Goal: Task Accomplishment & Management: Manage account settings

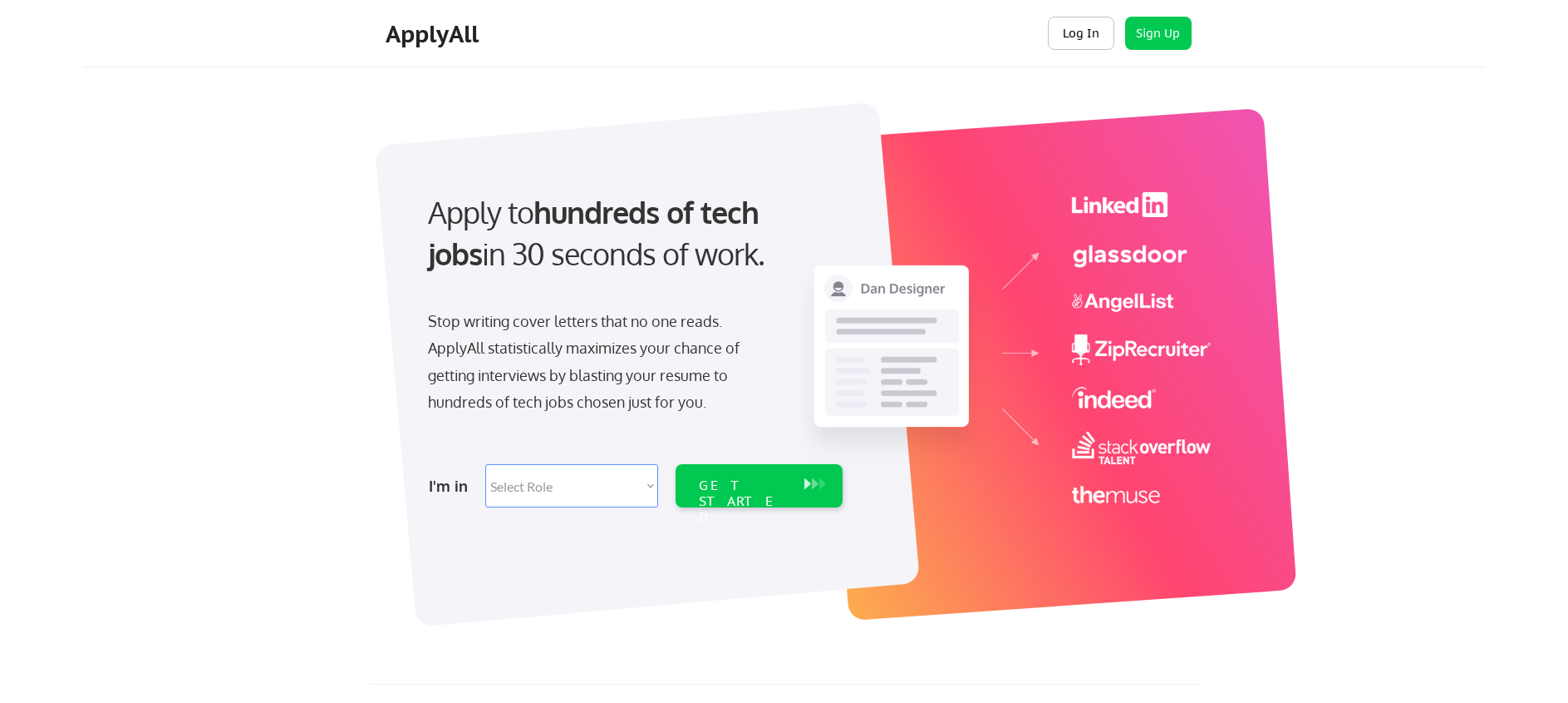
click at [1090, 31] on button "Log In" at bounding box center [1081, 33] width 67 height 33
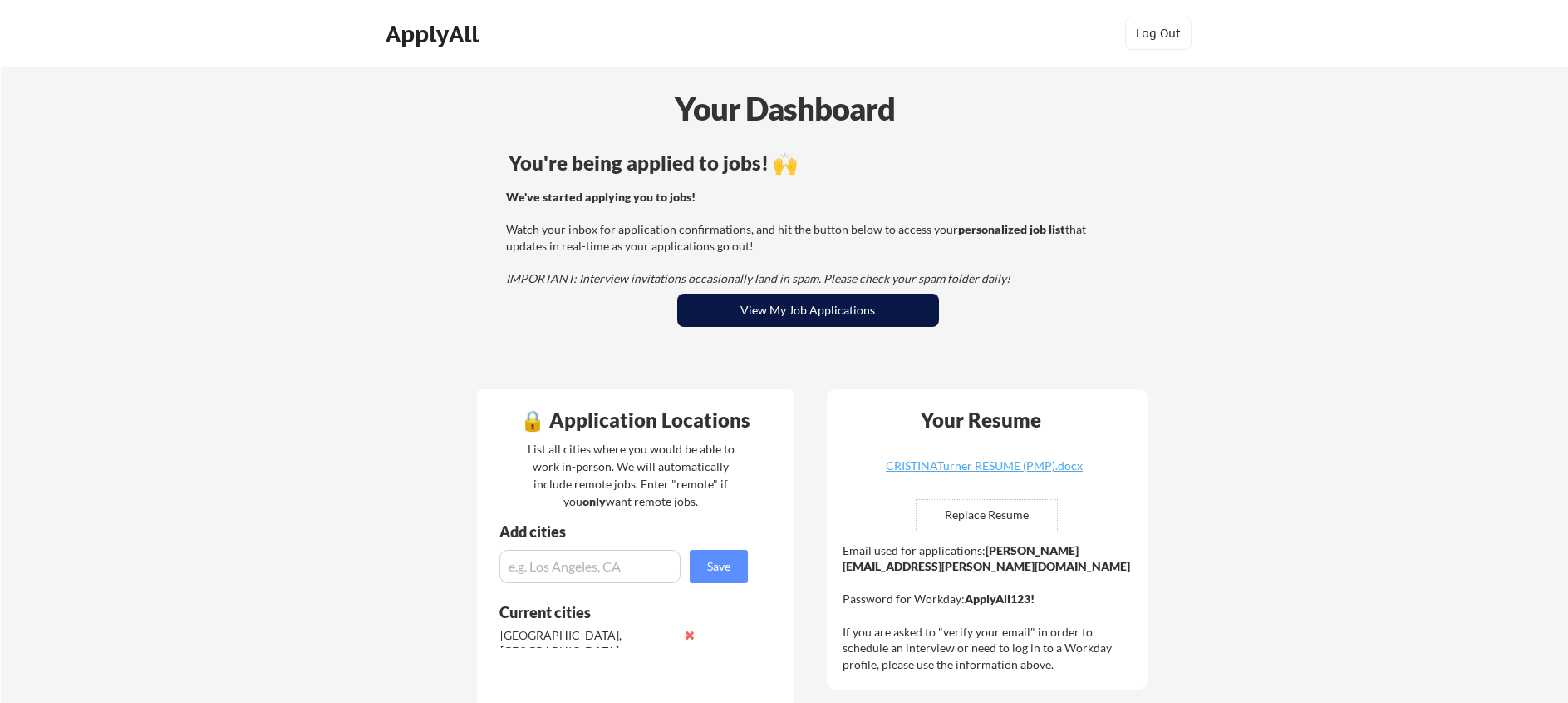
click at [833, 318] on button "View My Job Applications" at bounding box center [808, 309] width 262 height 33
